Goal: Transaction & Acquisition: Purchase product/service

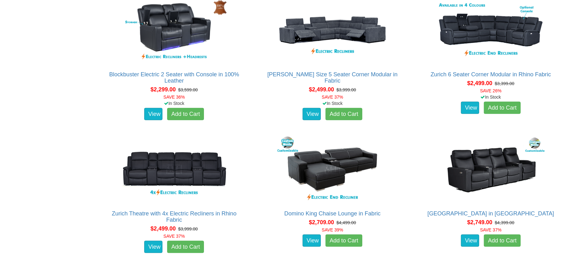
scroll to position [723, 0]
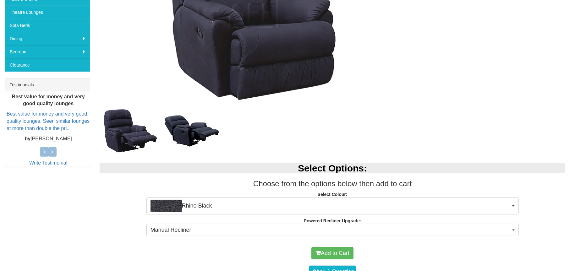
scroll to position [220, 0]
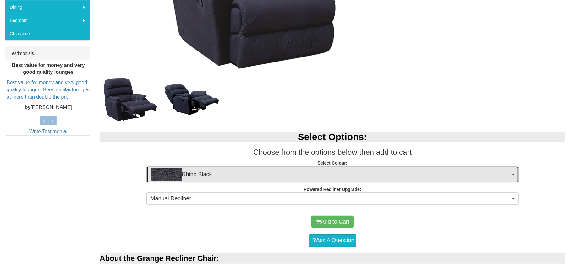
click at [354, 170] on span "Rhino Black" at bounding box center [331, 174] width 360 height 13
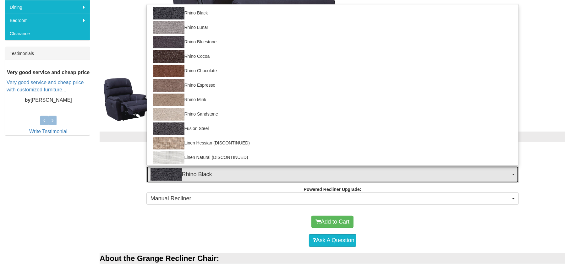
click at [354, 170] on span "Rhino Black" at bounding box center [331, 174] width 360 height 13
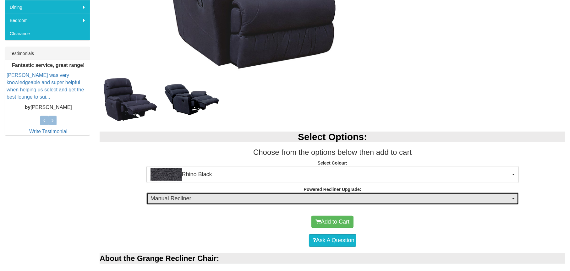
click at [360, 197] on span "Manual Recliner" at bounding box center [331, 199] width 360 height 8
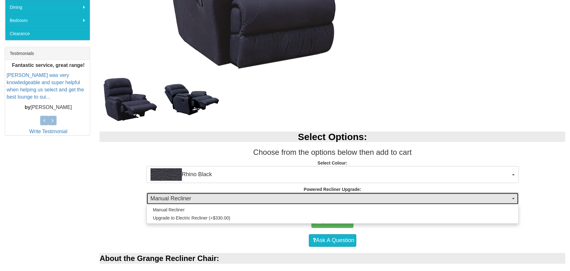
click at [360, 197] on span "Manual Recliner" at bounding box center [331, 199] width 360 height 8
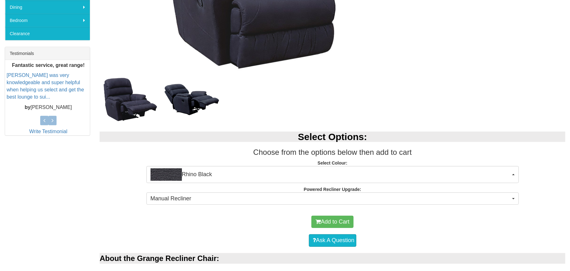
click at [546, 193] on div "Select Options: Choose from the options below then add to cart Select Colour: R…" at bounding box center [332, 167] width 475 height 84
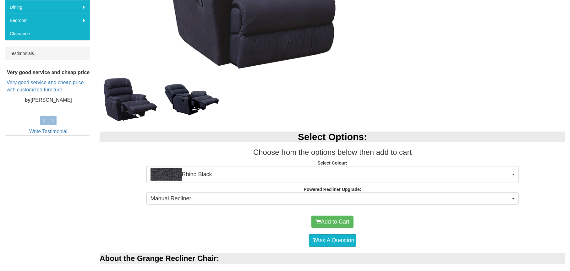
scroll to position [251, 0]
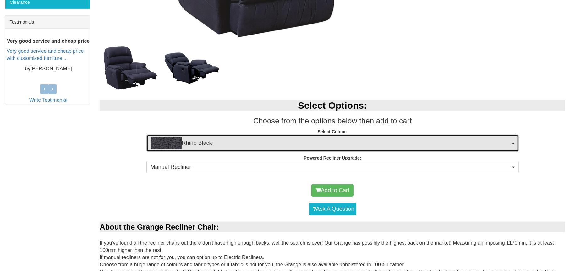
click at [381, 138] on span "Rhino Black" at bounding box center [331, 143] width 360 height 13
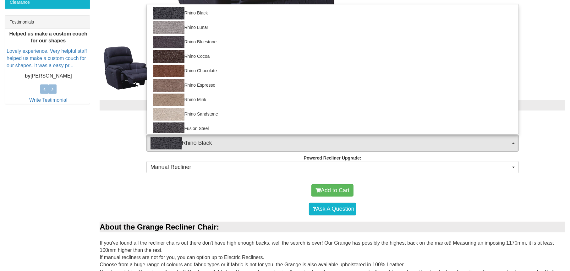
click at [530, 210] on div "Ask A Question" at bounding box center [332, 209] width 459 height 19
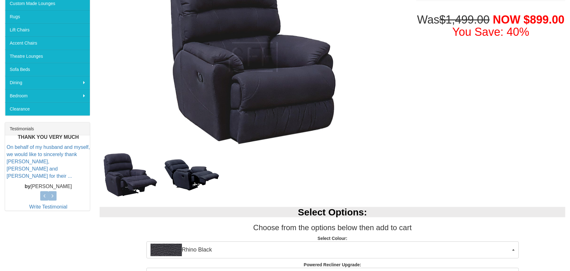
scroll to position [0, 0]
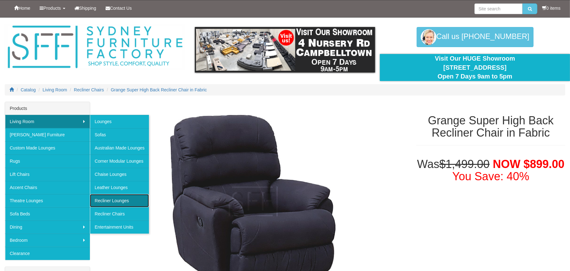
click at [125, 200] on link "Recliner Lounges" at bounding box center [119, 200] width 59 height 13
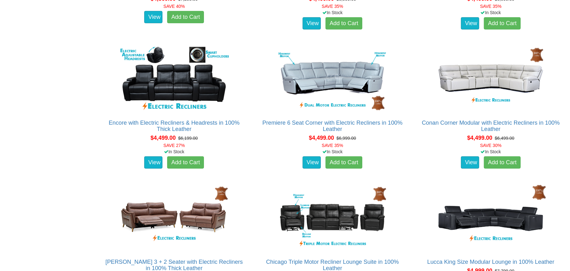
scroll to position [360, 0]
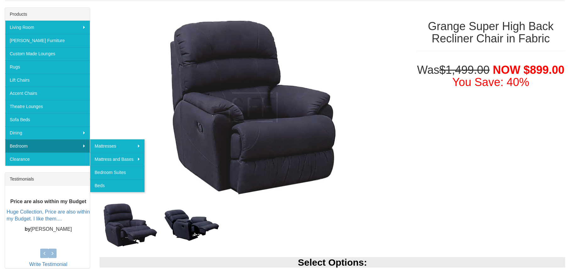
scroll to position [126, 0]
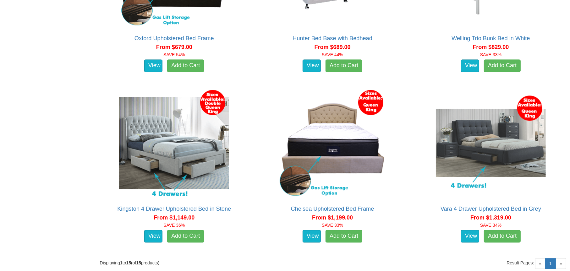
scroll to position [1100, 0]
